Goal: Information Seeking & Learning: Learn about a topic

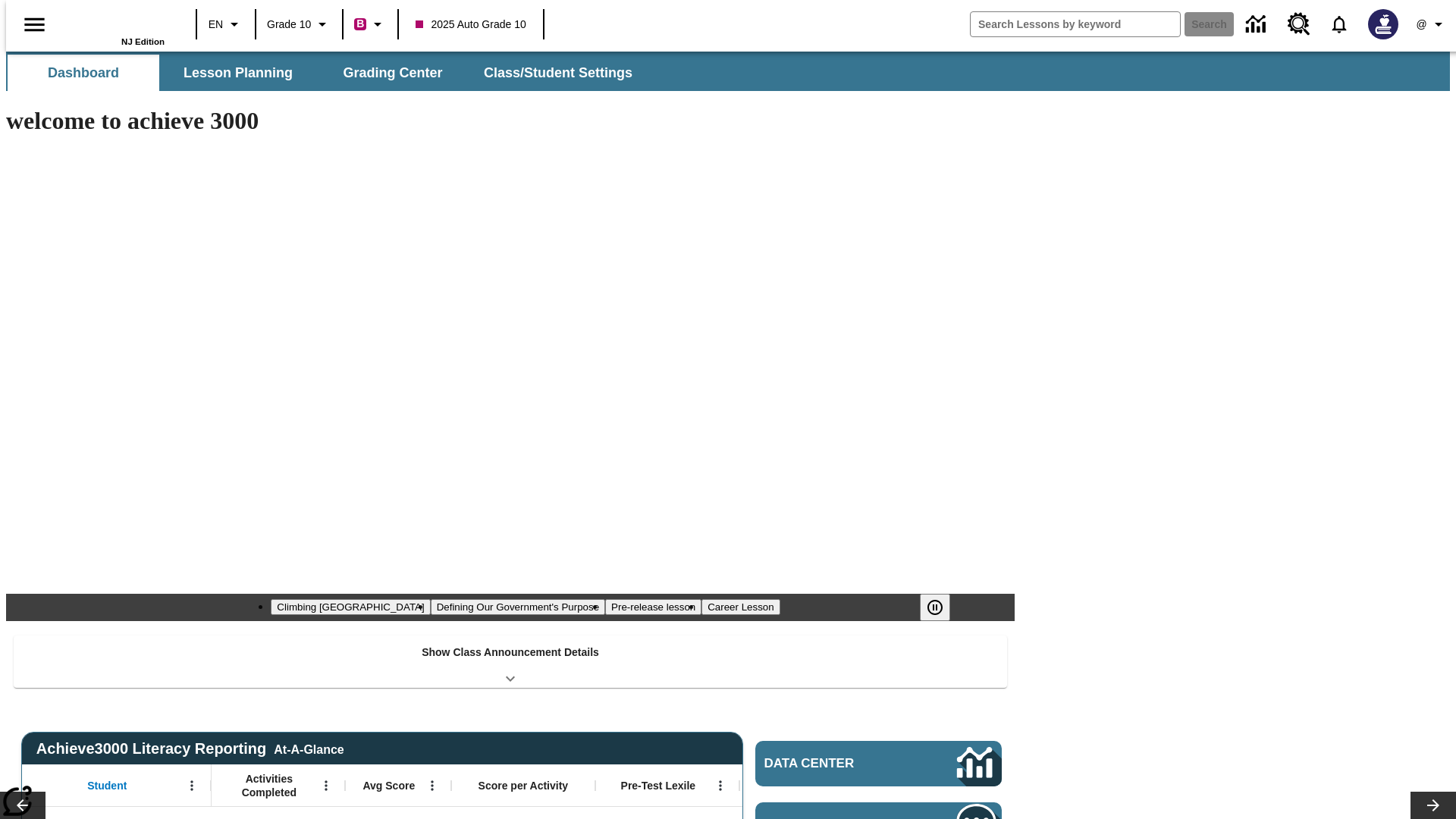
type input "-1"
click at [232, 72] on button "Lesson Planning" at bounding box center [238, 72] width 152 height 37
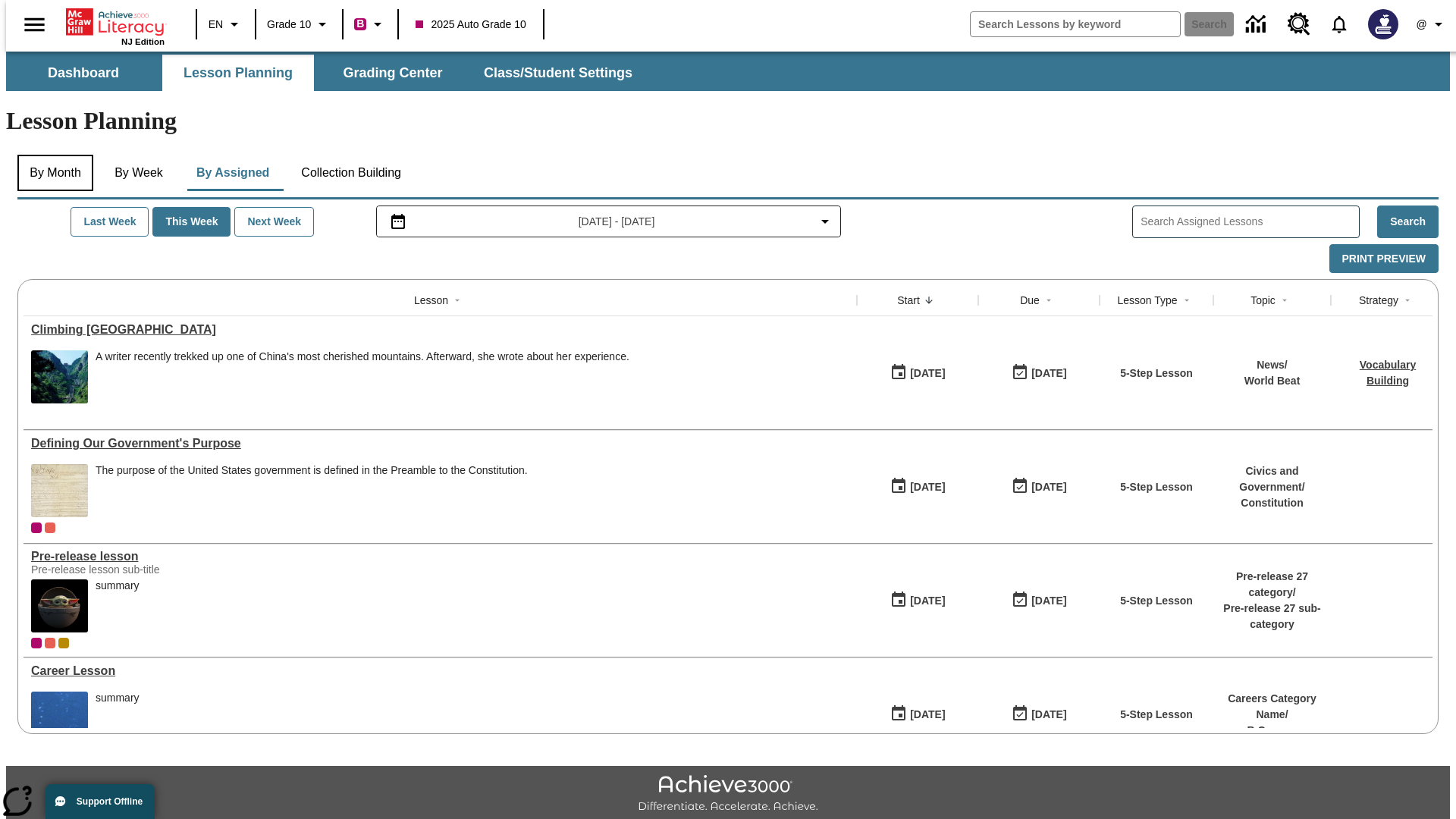
click at [51, 154] on button "By Month" at bounding box center [55, 172] width 76 height 37
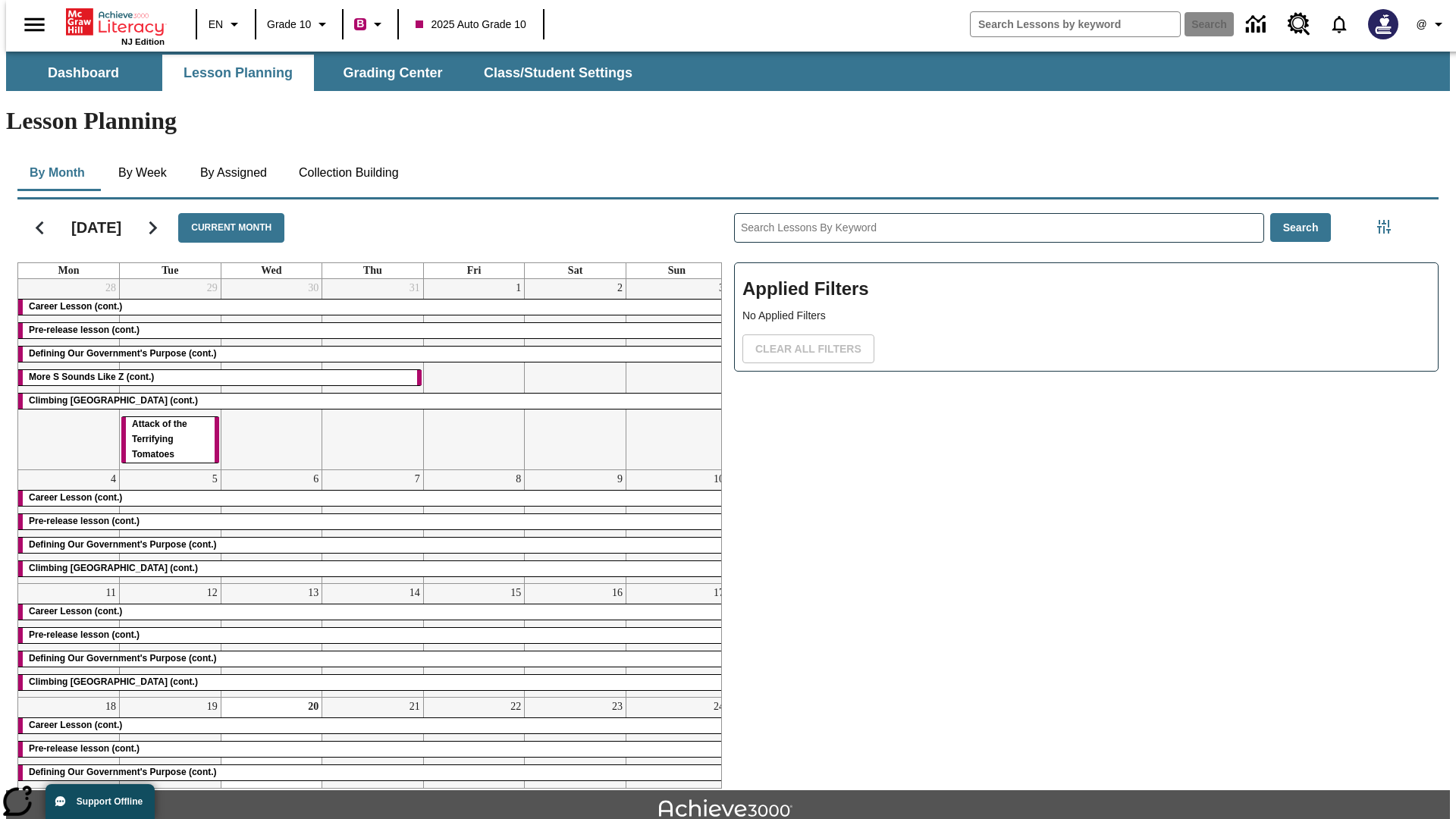
click at [366, 299] on div "Career Lesson (cont.)" at bounding box center [373, 306] width 709 height 15
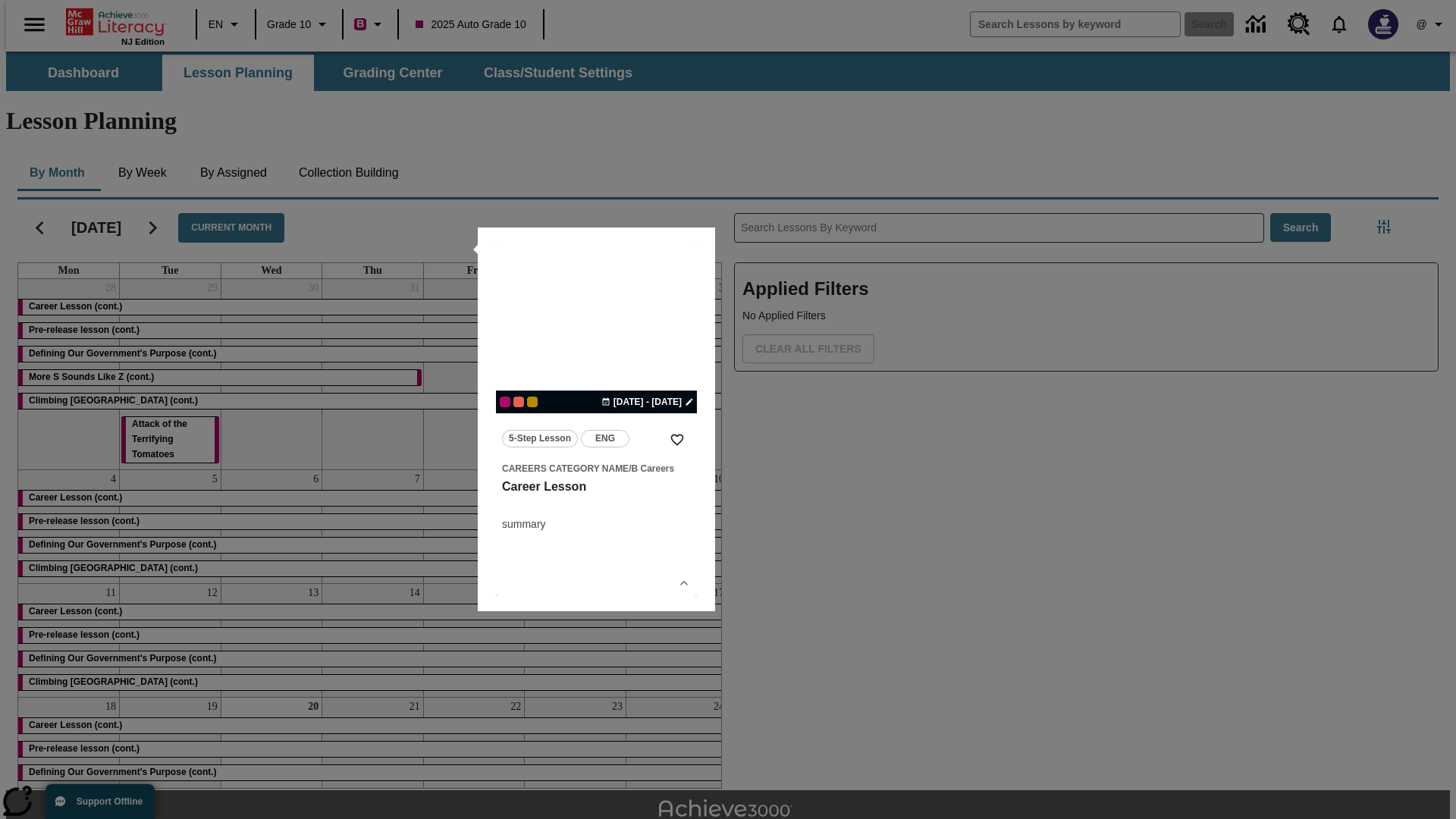
scroll to position [34, 0]
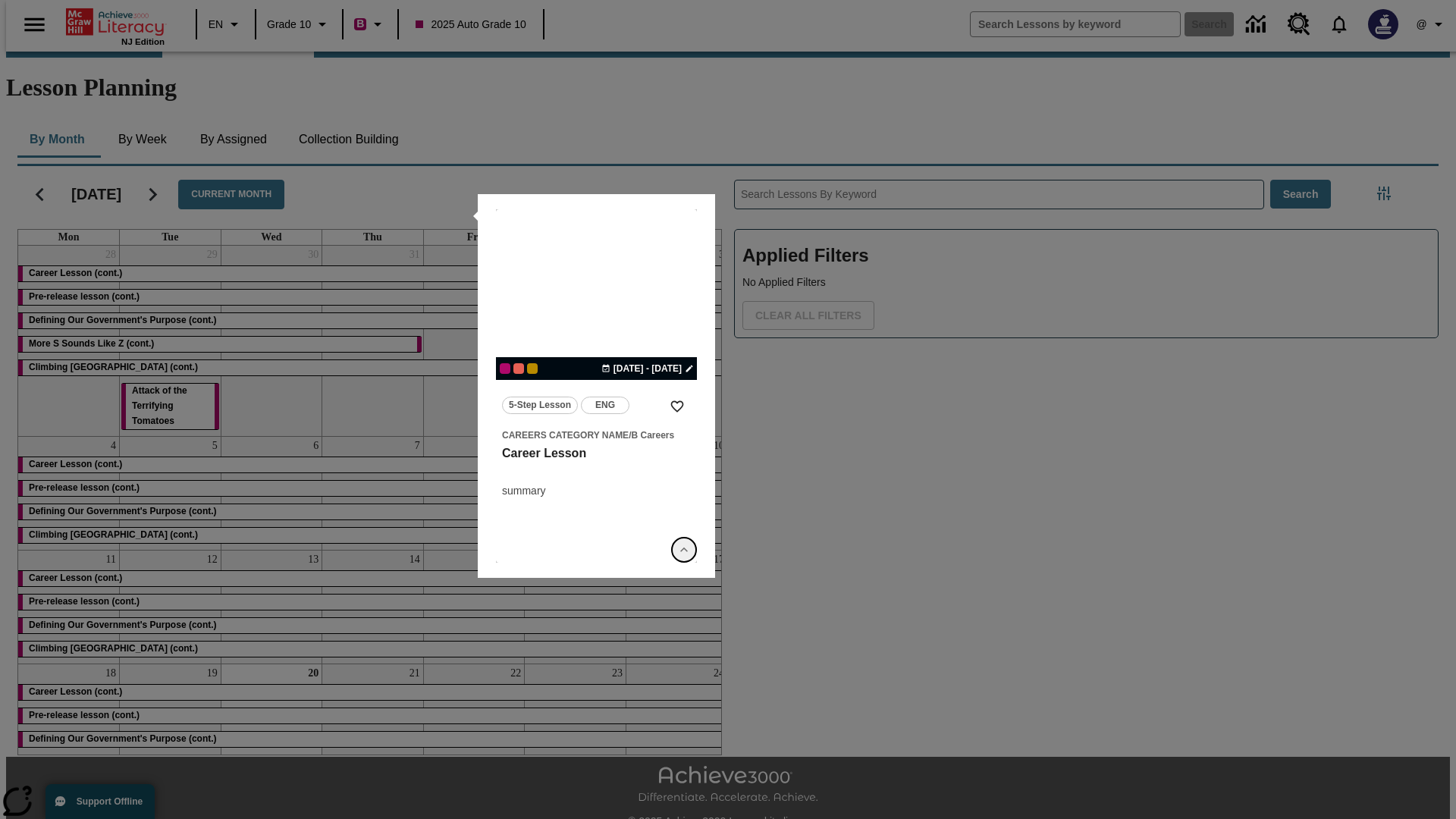
click at [684, 549] on icon "Show Details" at bounding box center [684, 549] width 15 height 15
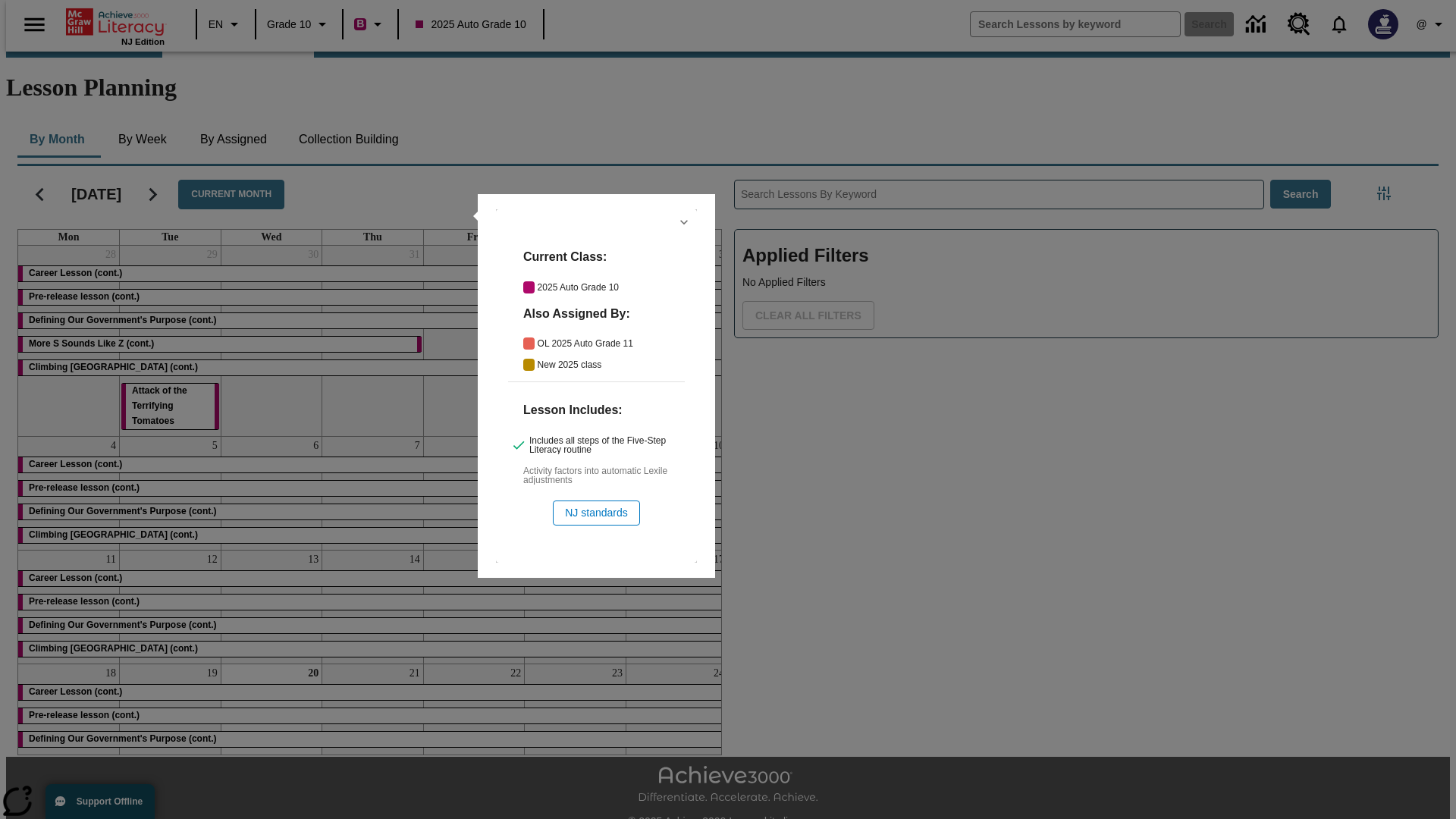
click at [684, 222] on icon "Hide Details" at bounding box center [684, 221] width 15 height 15
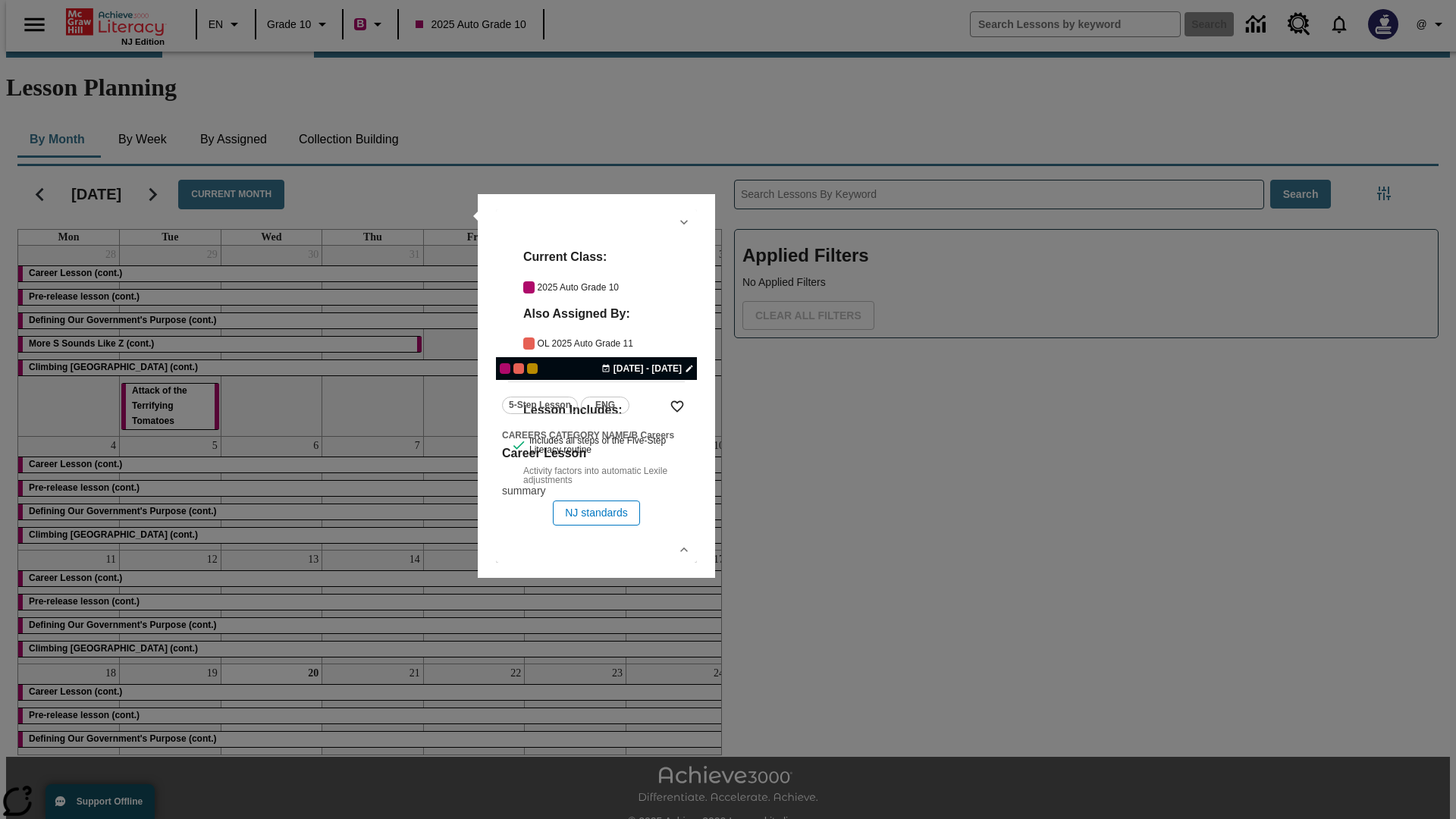
click at [596, 386] on link "lesson details" at bounding box center [596, 385] width 201 height 353
